Goal: Task Accomplishment & Management: Manage account settings

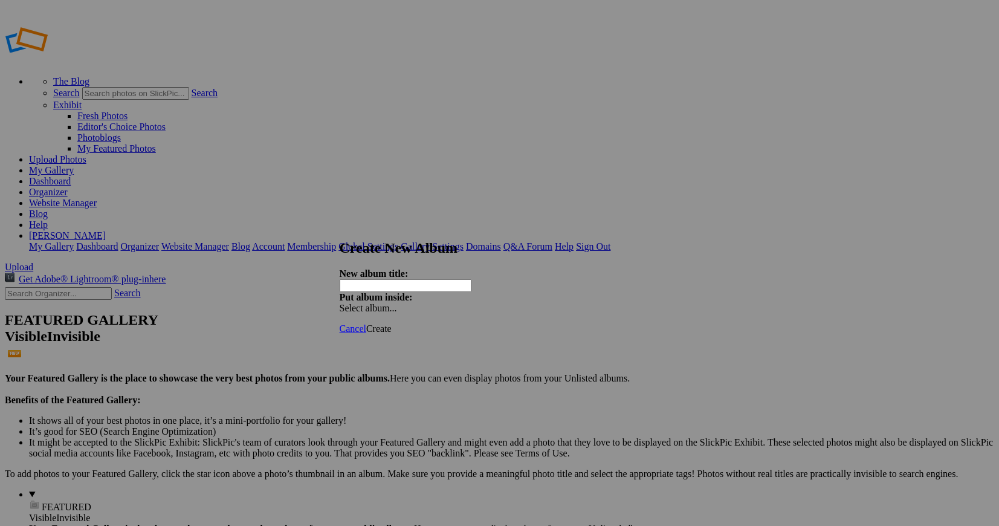
click at [340, 303] on span at bounding box center [340, 308] width 0 height 10
click at [447, 279] on input "text" at bounding box center [406, 285] width 132 height 13
type input "Editorial Photography"
click at [392, 323] on span "Create" at bounding box center [378, 328] width 25 height 10
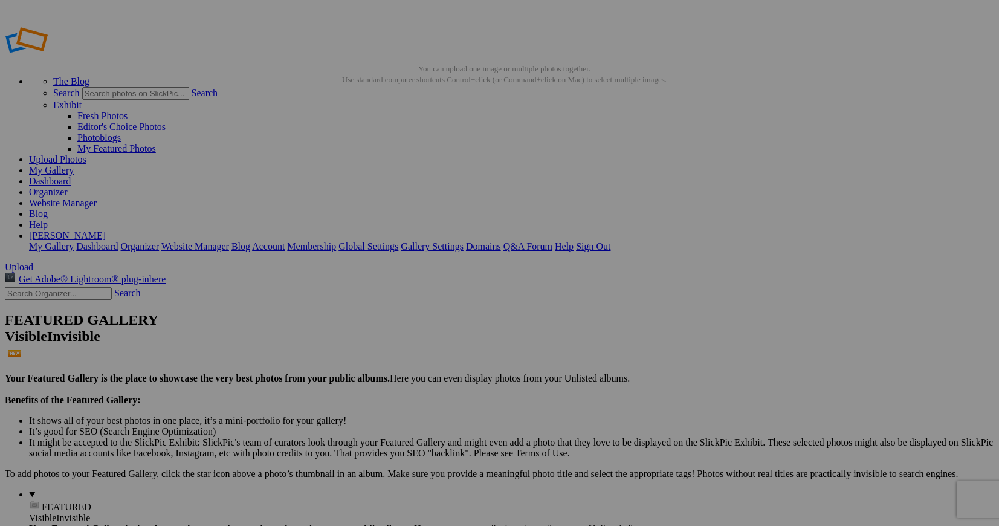
drag, startPoint x: 101, startPoint y: 125, endPoint x: 375, endPoint y: 176, distance: 278.5
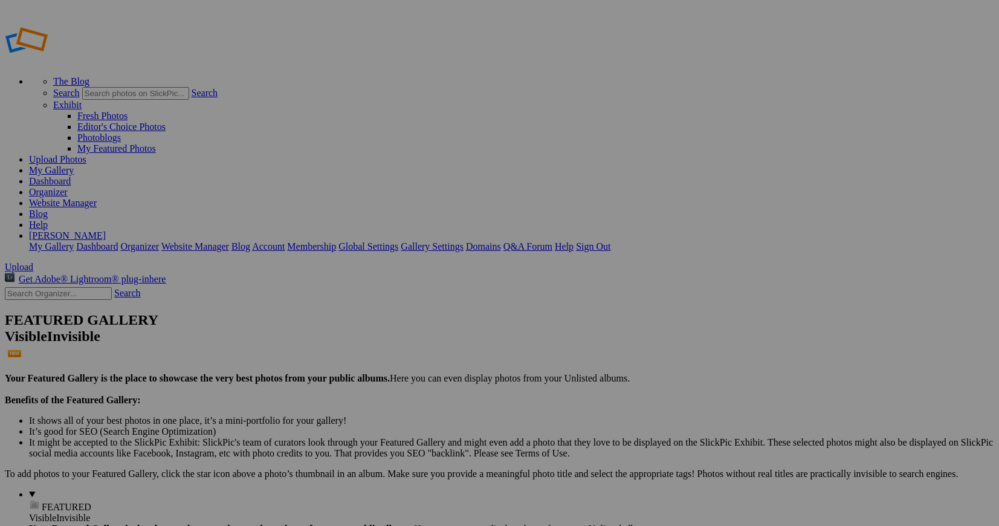
click at [419, 348] on link "Yes" at bounding box center [412, 353] width 14 height 10
